Goal: Information Seeking & Learning: Check status

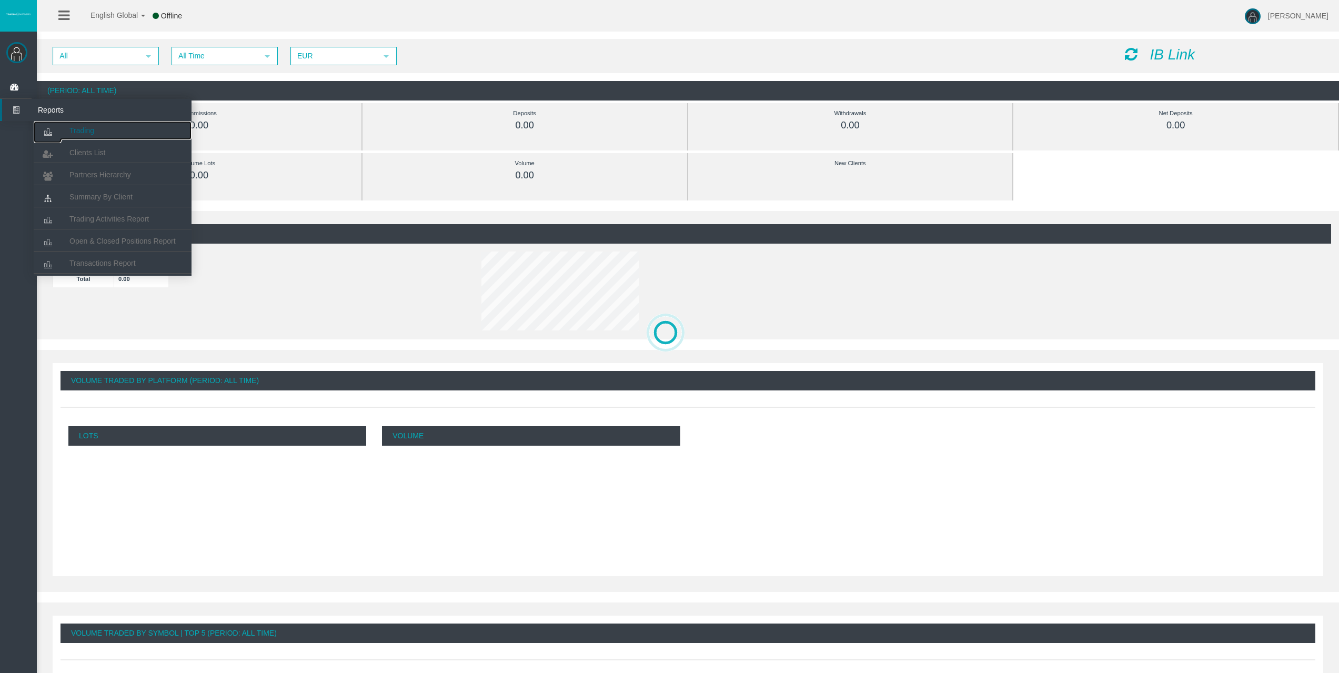
click at [69, 135] on link "Trading" at bounding box center [113, 130] width 158 height 19
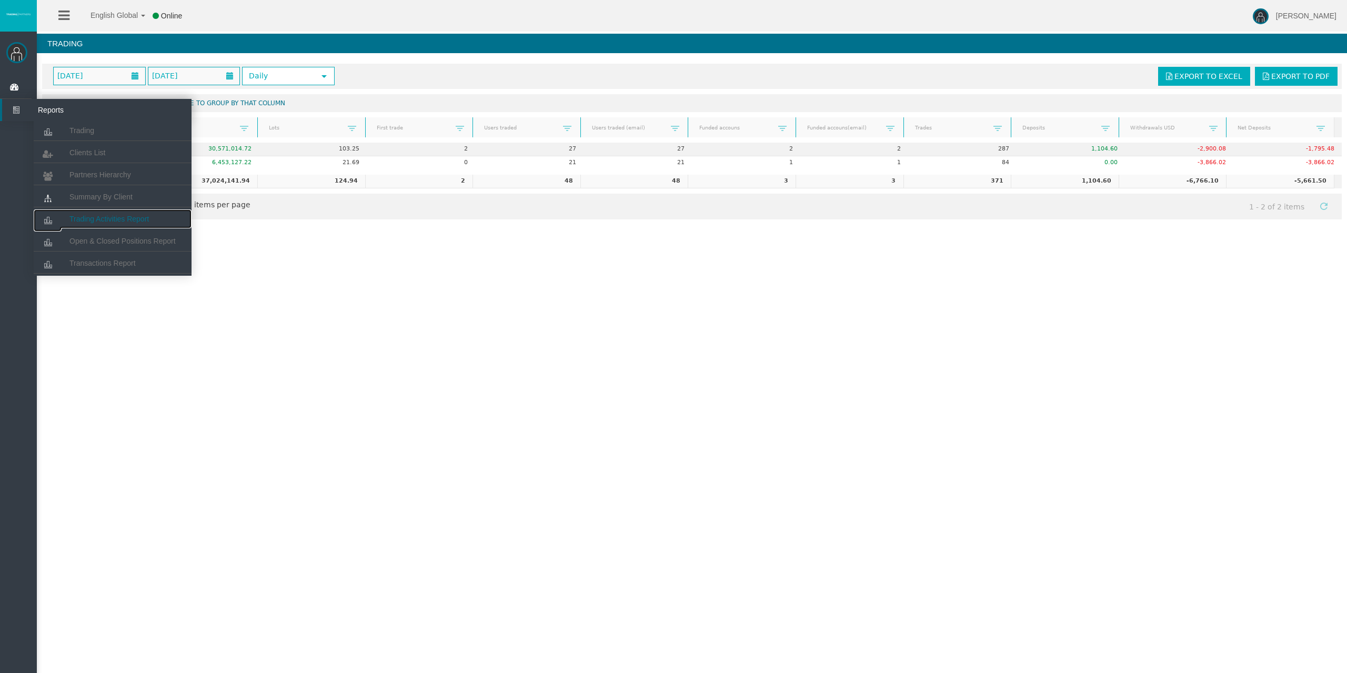
click at [108, 219] on span "Trading Activities Report" at bounding box center [108, 219] width 79 height 8
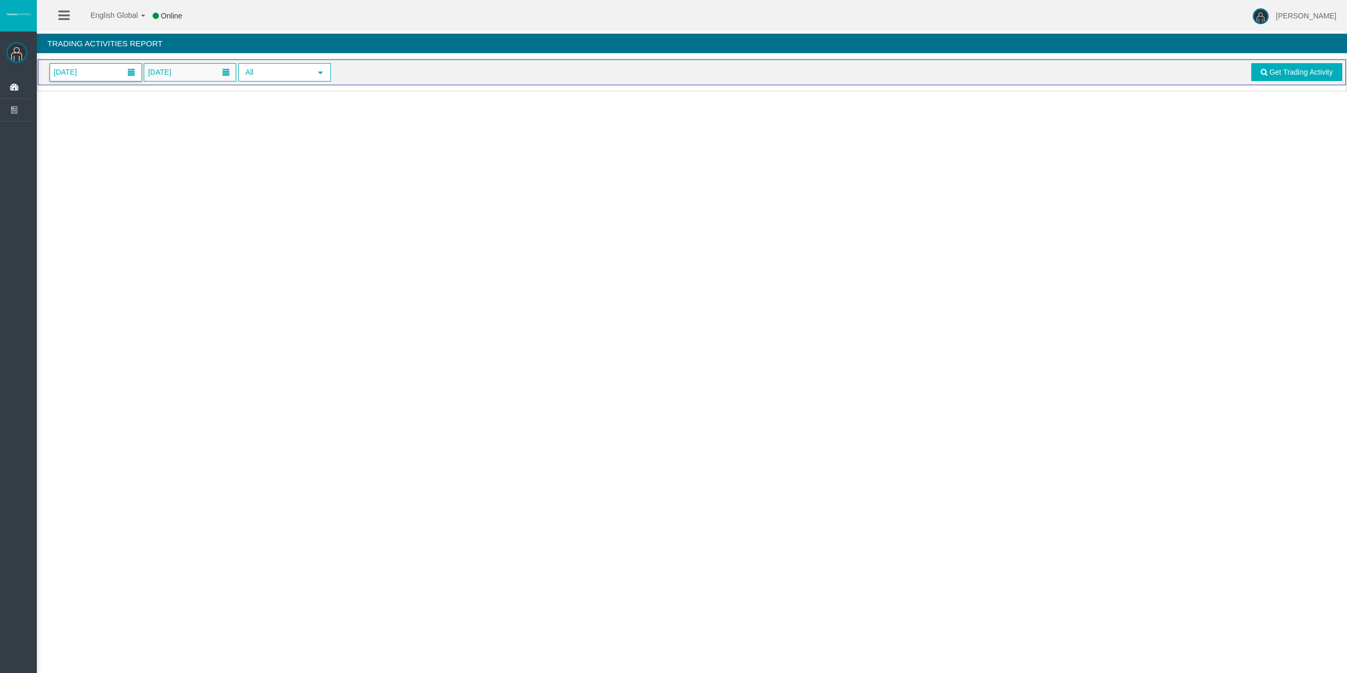
click at [98, 73] on span "01/09/2025" at bounding box center [96, 72] width 92 height 17
click at [103, 140] on link "2" at bounding box center [100, 142] width 19 height 19
click at [1273, 78] on link "Get Trading Activity" at bounding box center [1297, 72] width 92 height 18
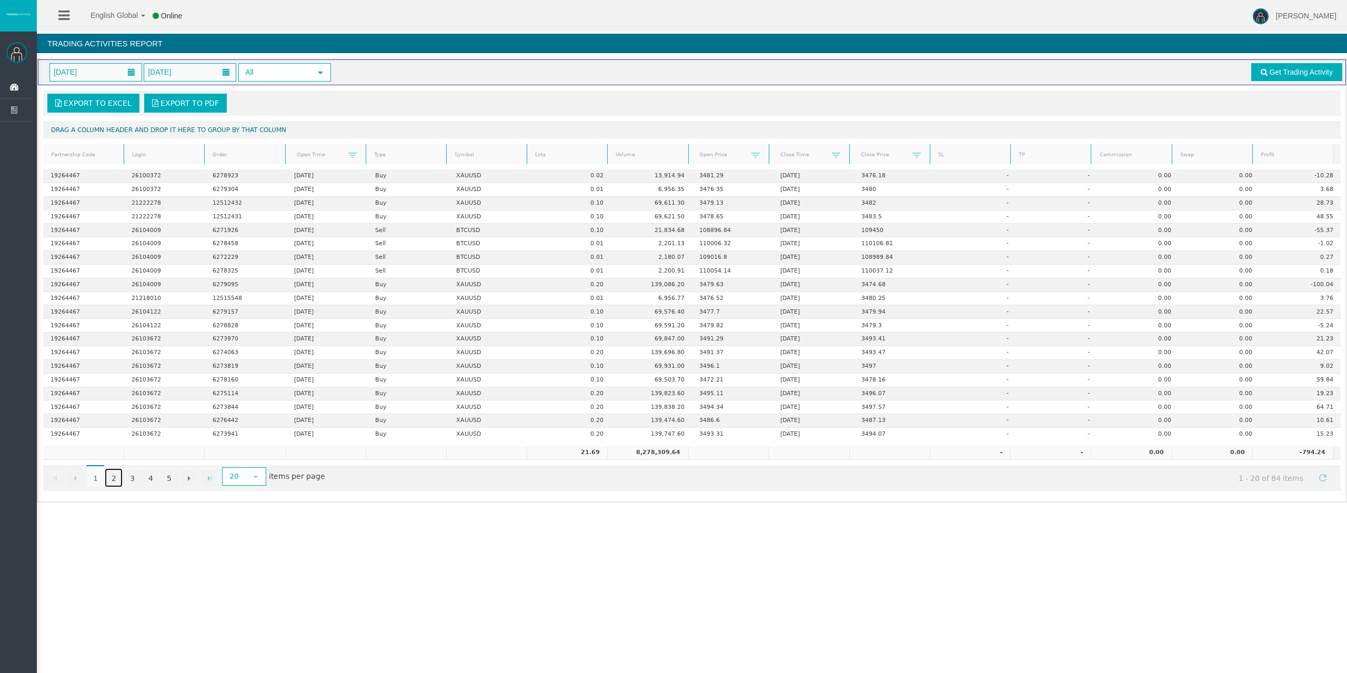
click at [115, 480] on link "2" at bounding box center [114, 477] width 18 height 19
click at [130, 475] on link "3" at bounding box center [132, 477] width 18 height 19
click at [147, 479] on link "4" at bounding box center [151, 477] width 18 height 19
click at [170, 475] on link "5" at bounding box center [169, 477] width 18 height 19
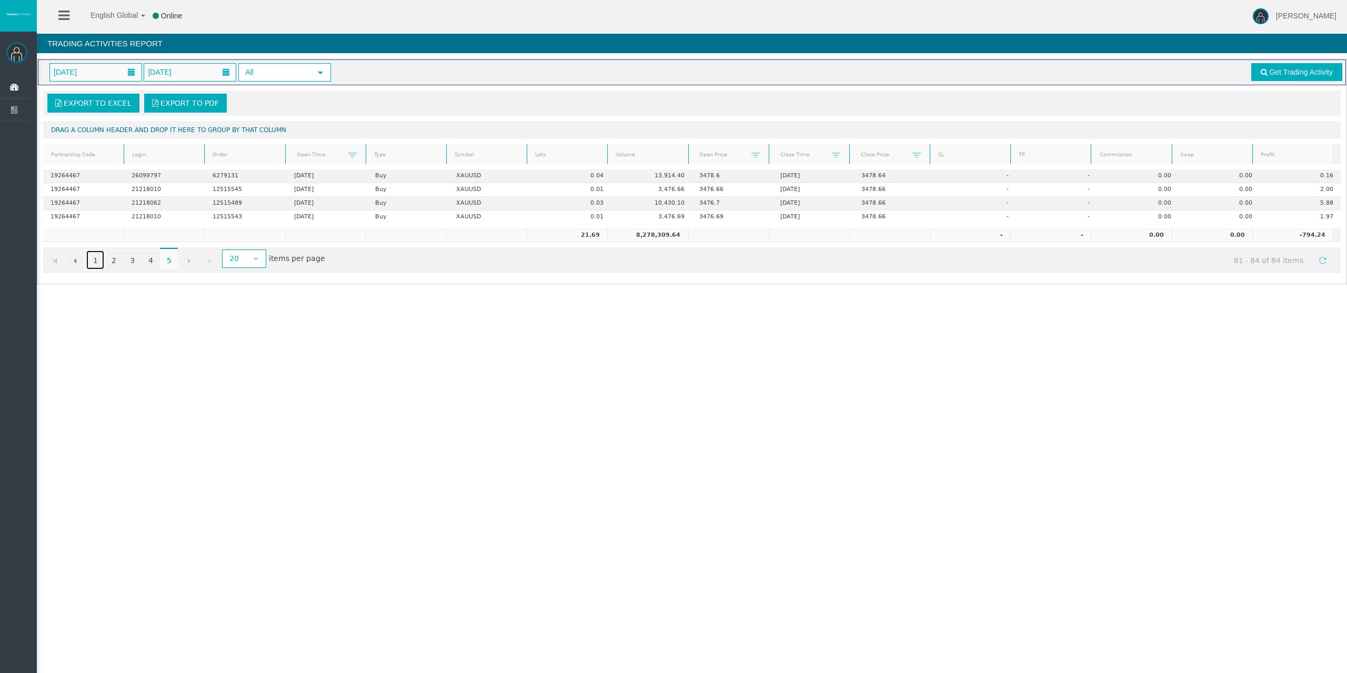
click at [102, 268] on link "1" at bounding box center [95, 259] width 18 height 19
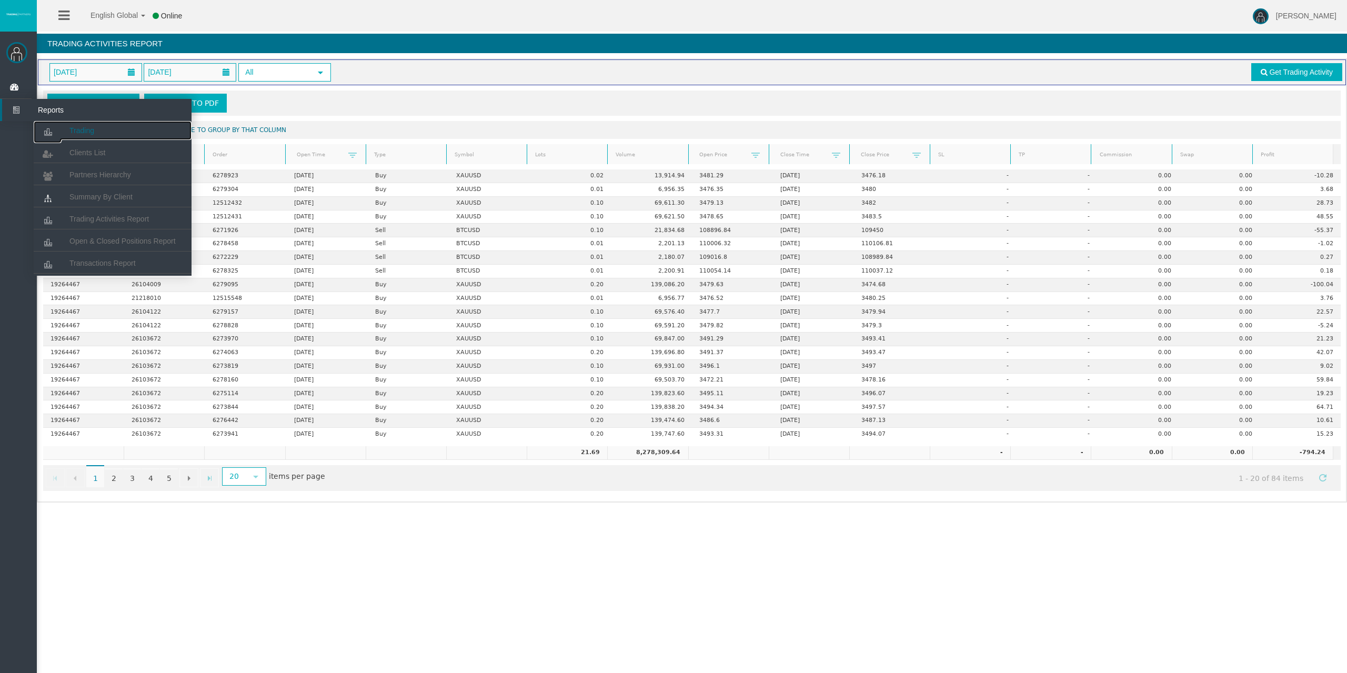
click at [66, 133] on link "Trading" at bounding box center [113, 130] width 158 height 19
